Goal: Transaction & Acquisition: Purchase product/service

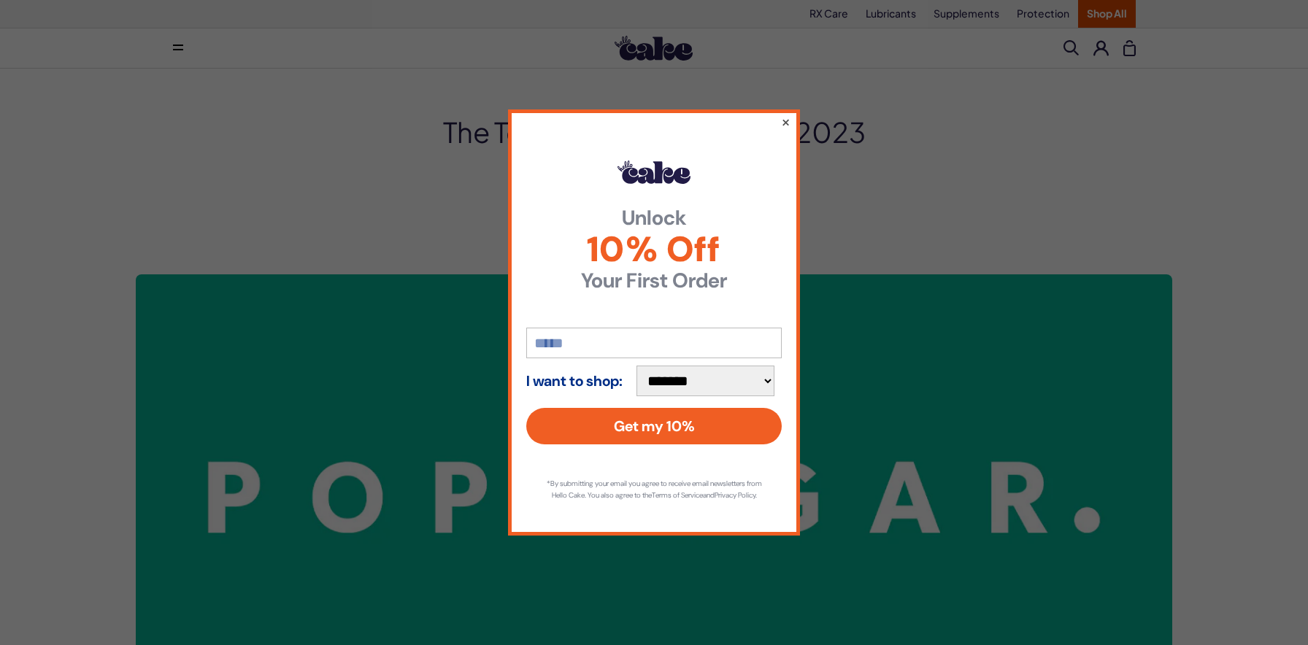
click at [787, 115] on button "×" at bounding box center [785, 122] width 9 height 18
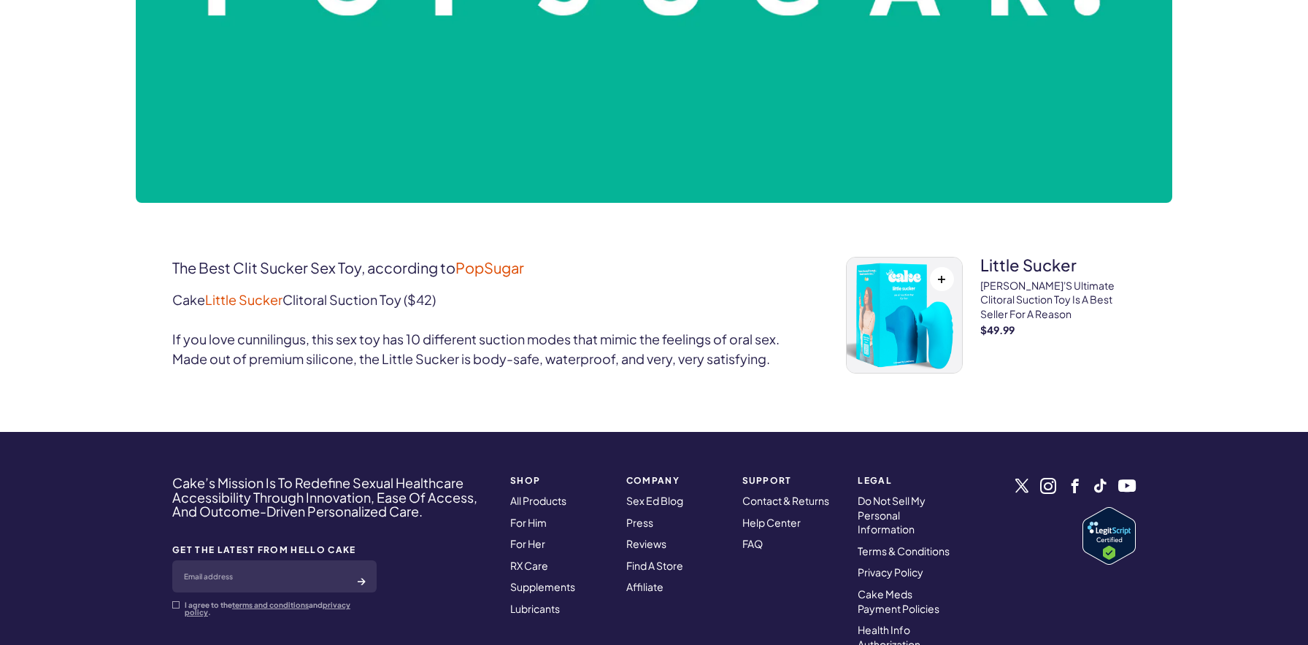
scroll to position [518, 0]
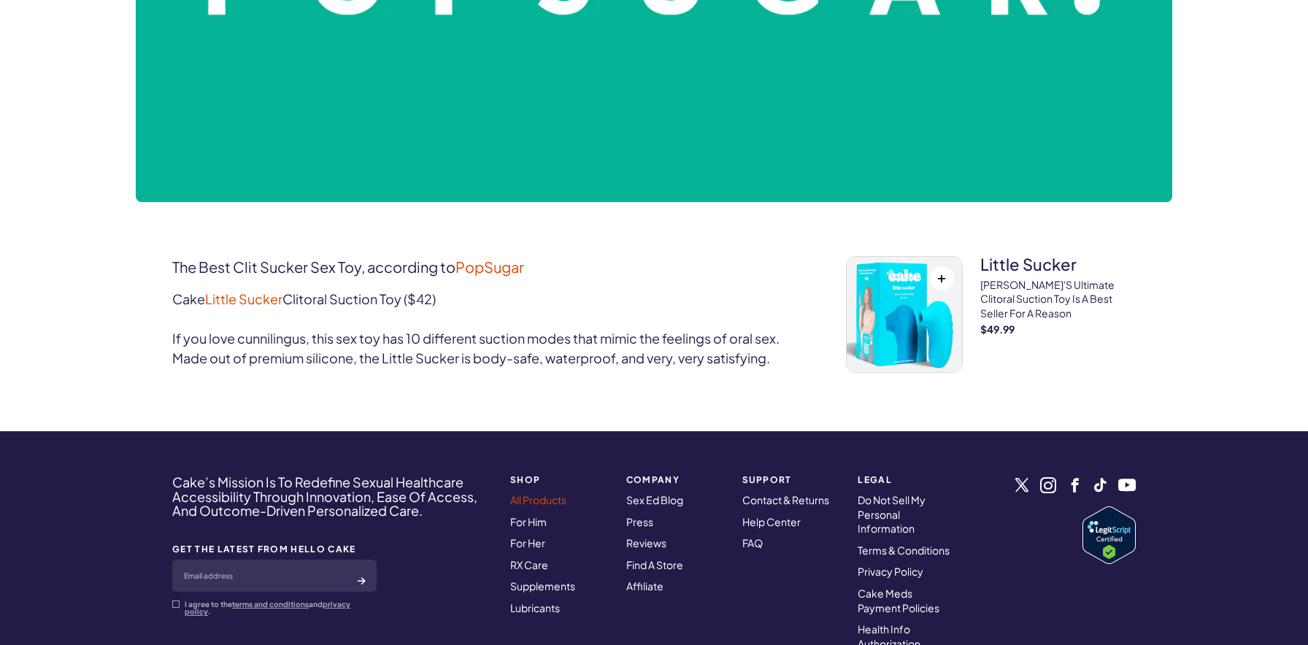
click at [544, 503] on link "All Products" at bounding box center [538, 499] width 56 height 13
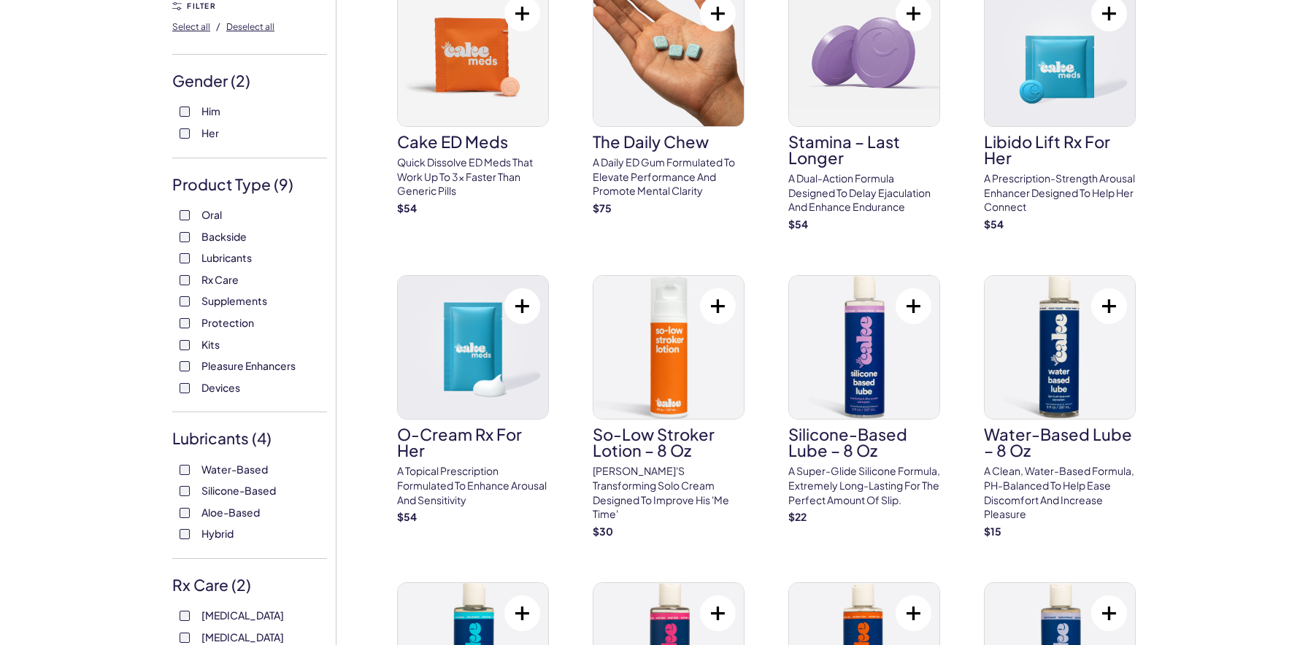
scroll to position [62, 0]
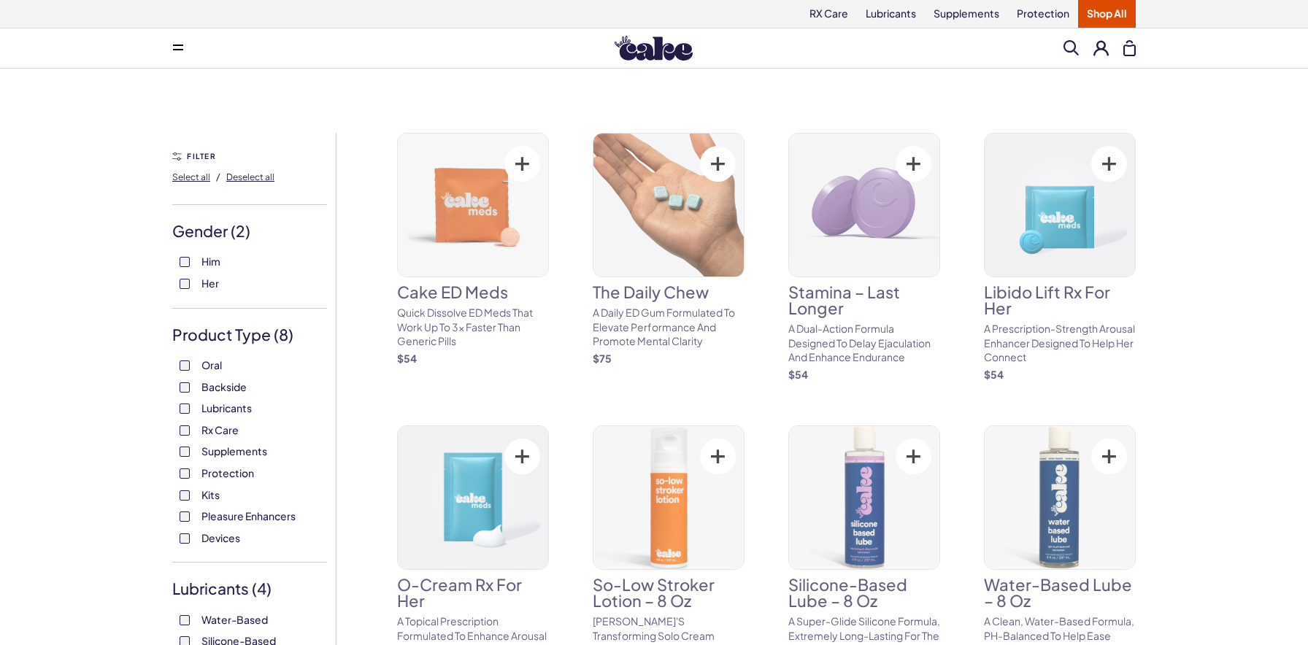
scroll to position [62, 0]
